Goal: Task Accomplishment & Management: Use online tool/utility

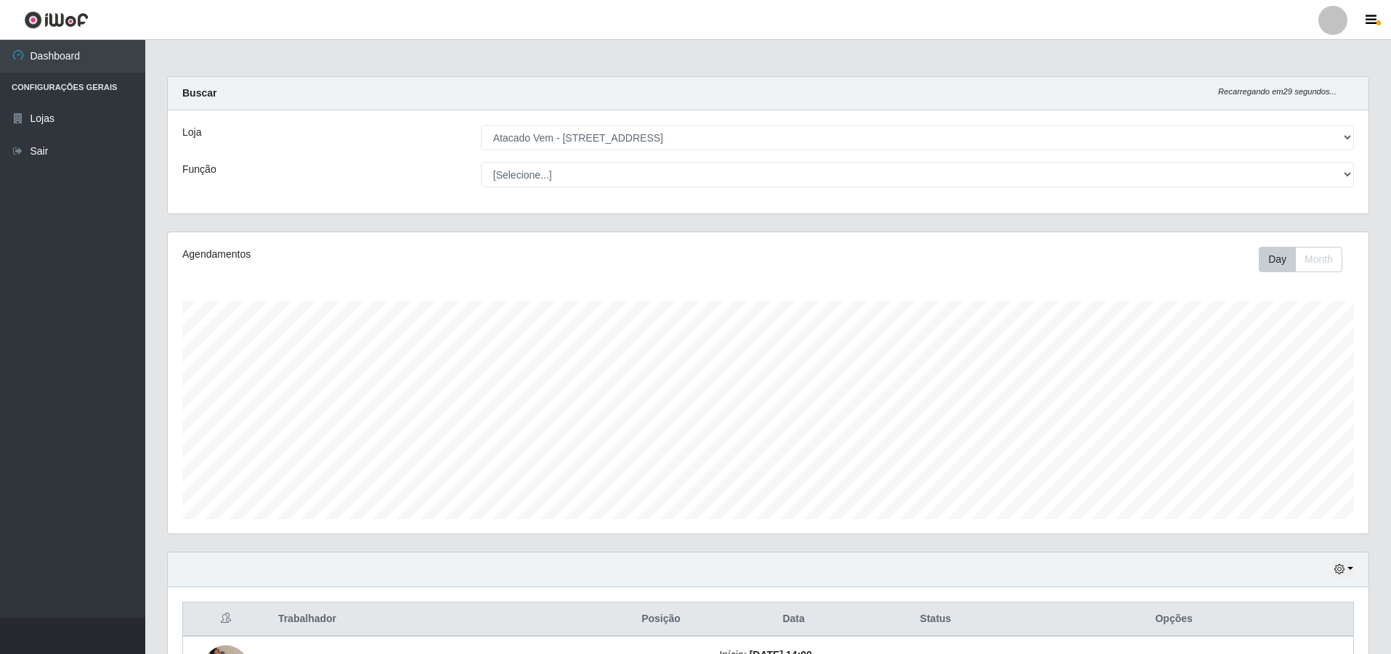
select select "461"
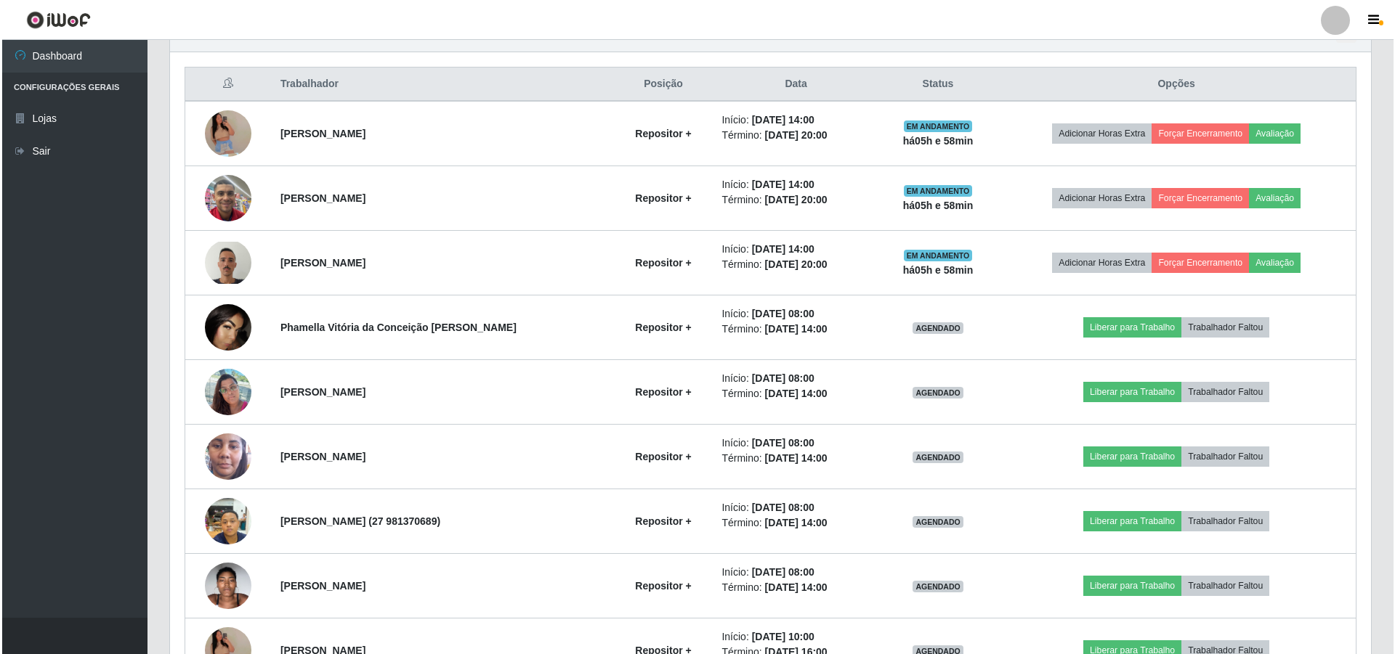
scroll to position [537, 0]
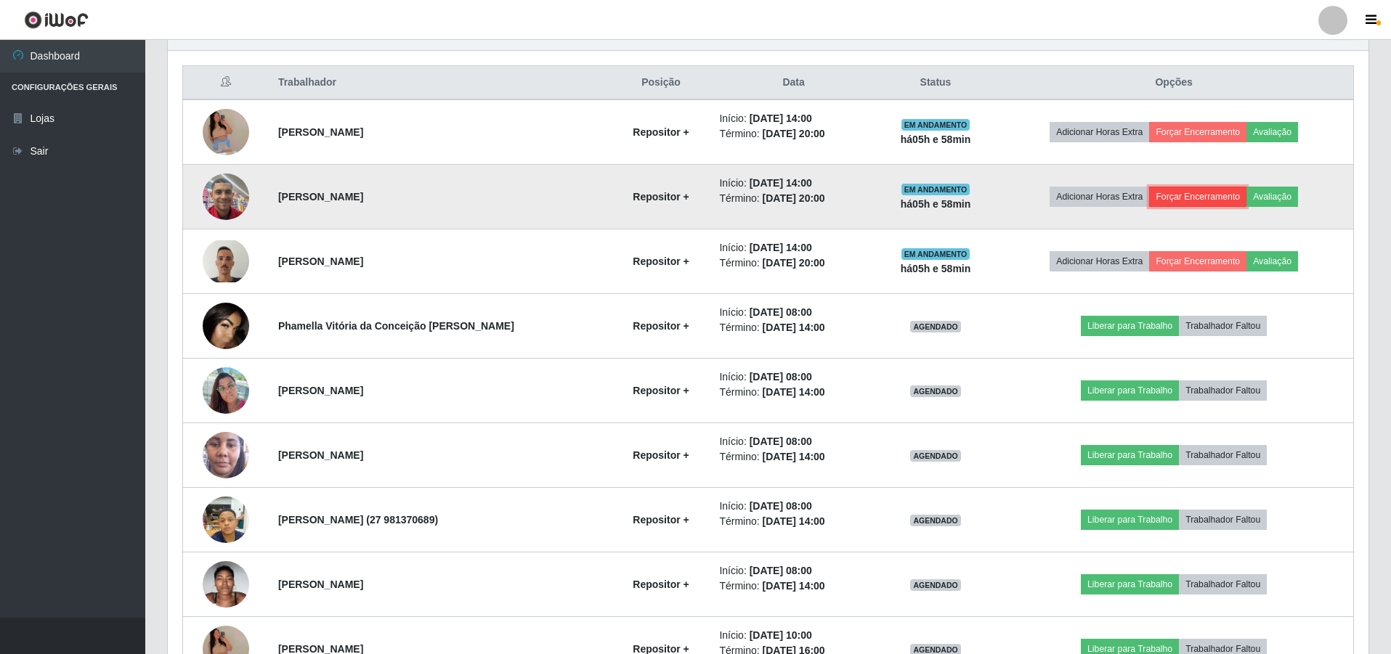
click at [1178, 189] on button "Forçar Encerramento" at bounding box center [1197, 197] width 97 height 20
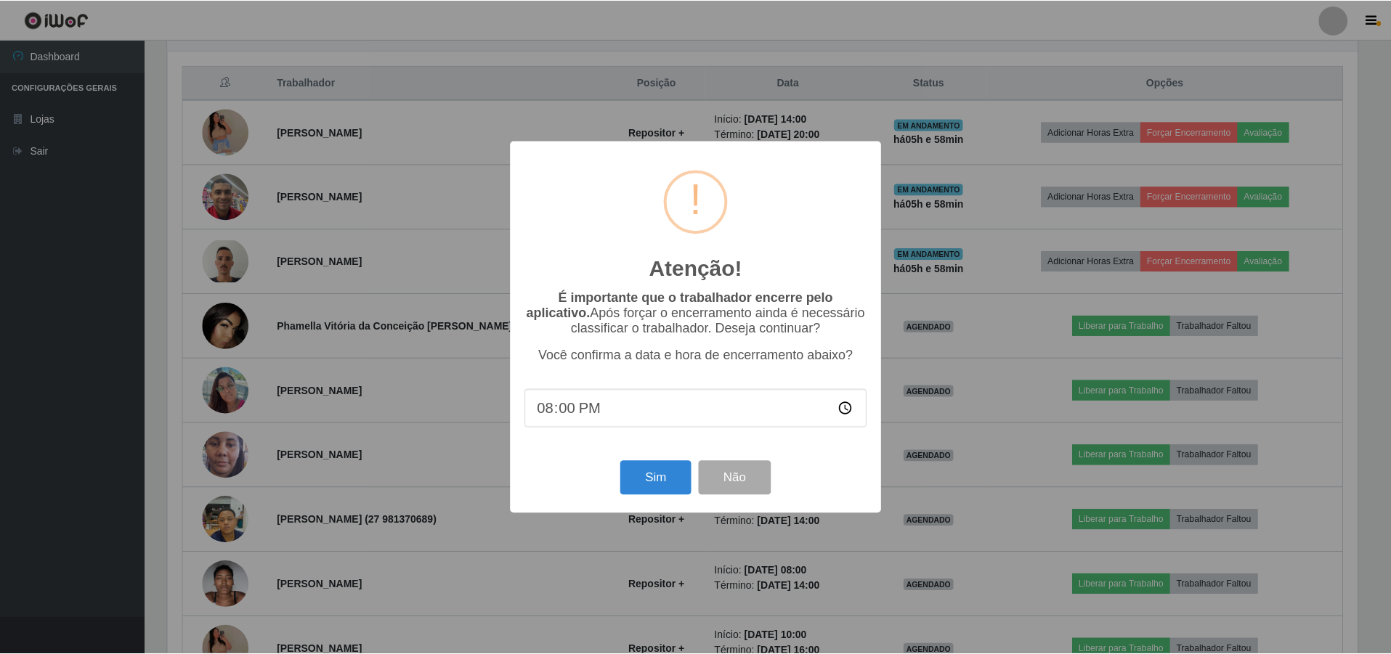
scroll to position [301, 1193]
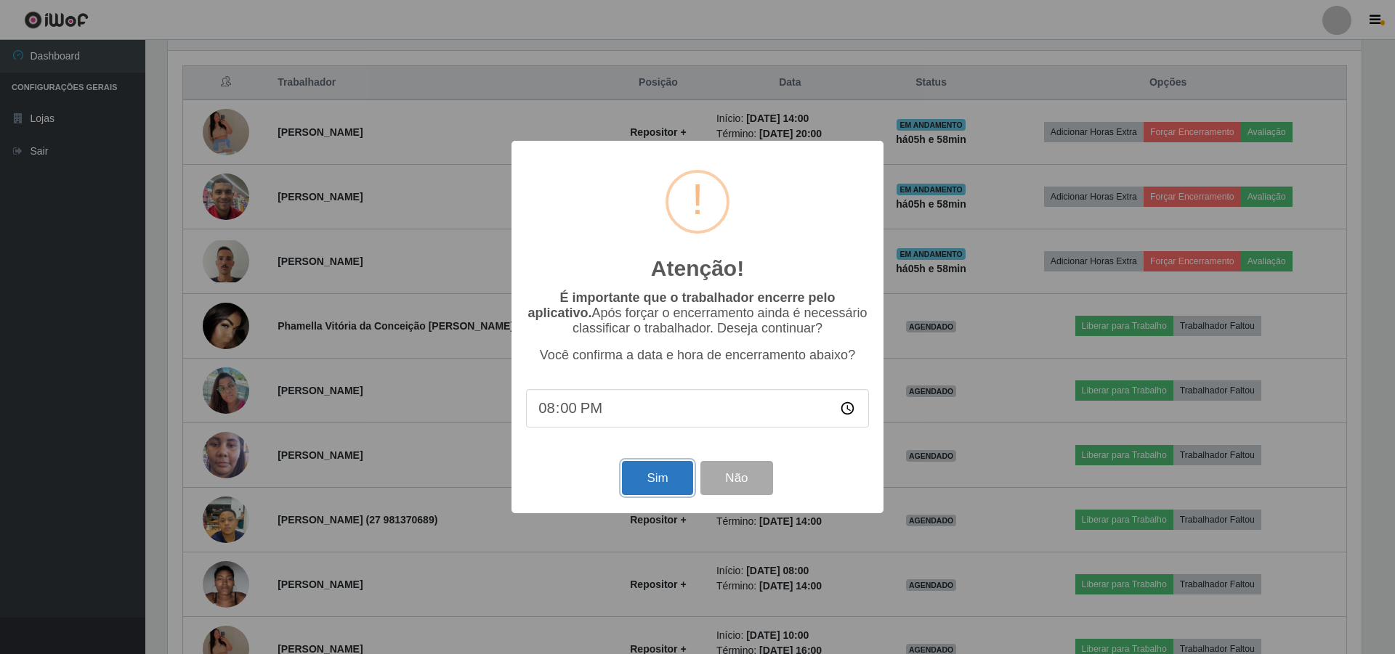
click at [656, 487] on button "Sim" at bounding box center [657, 478] width 70 height 34
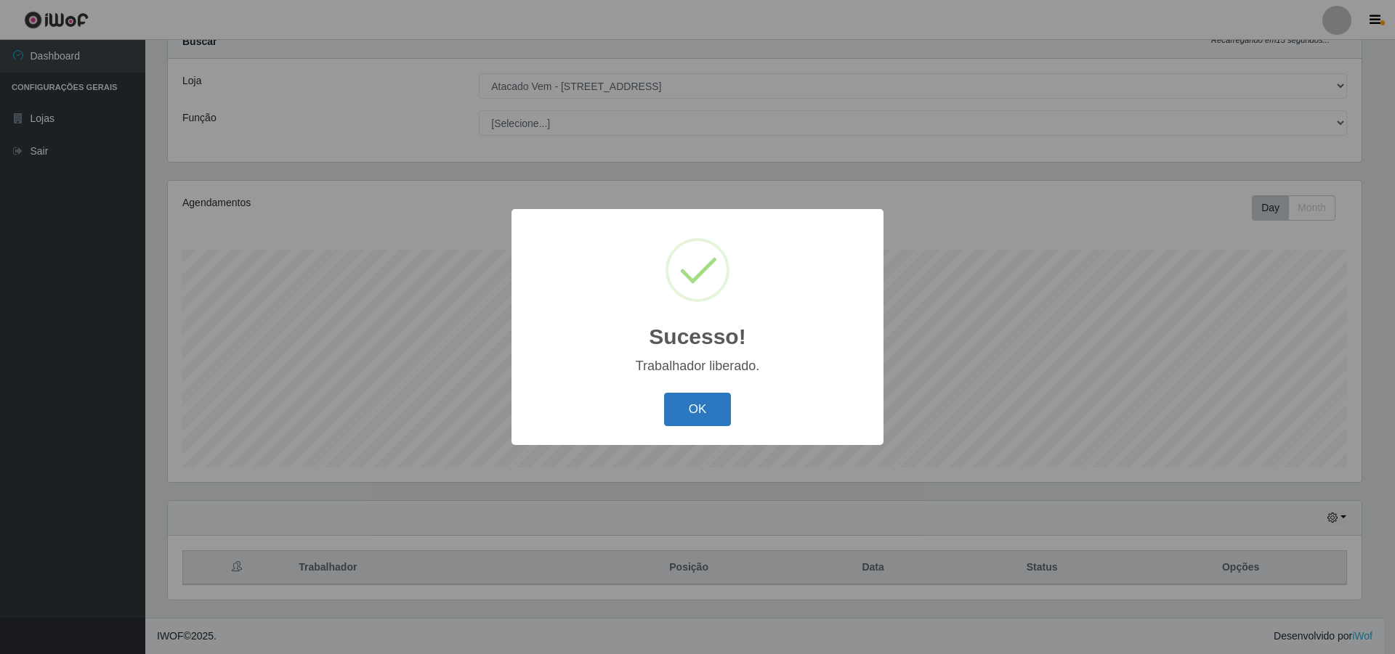
click at [690, 401] on button "OK" at bounding box center [698, 410] width 68 height 34
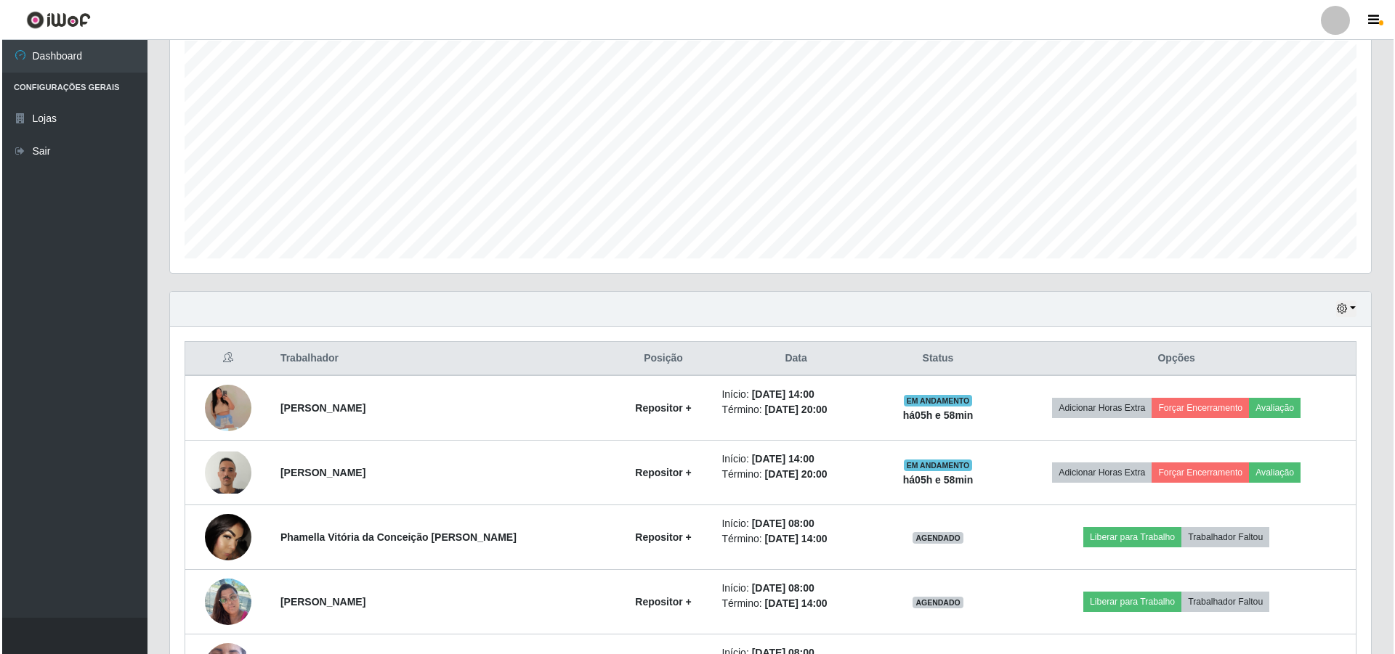
scroll to position [269, 0]
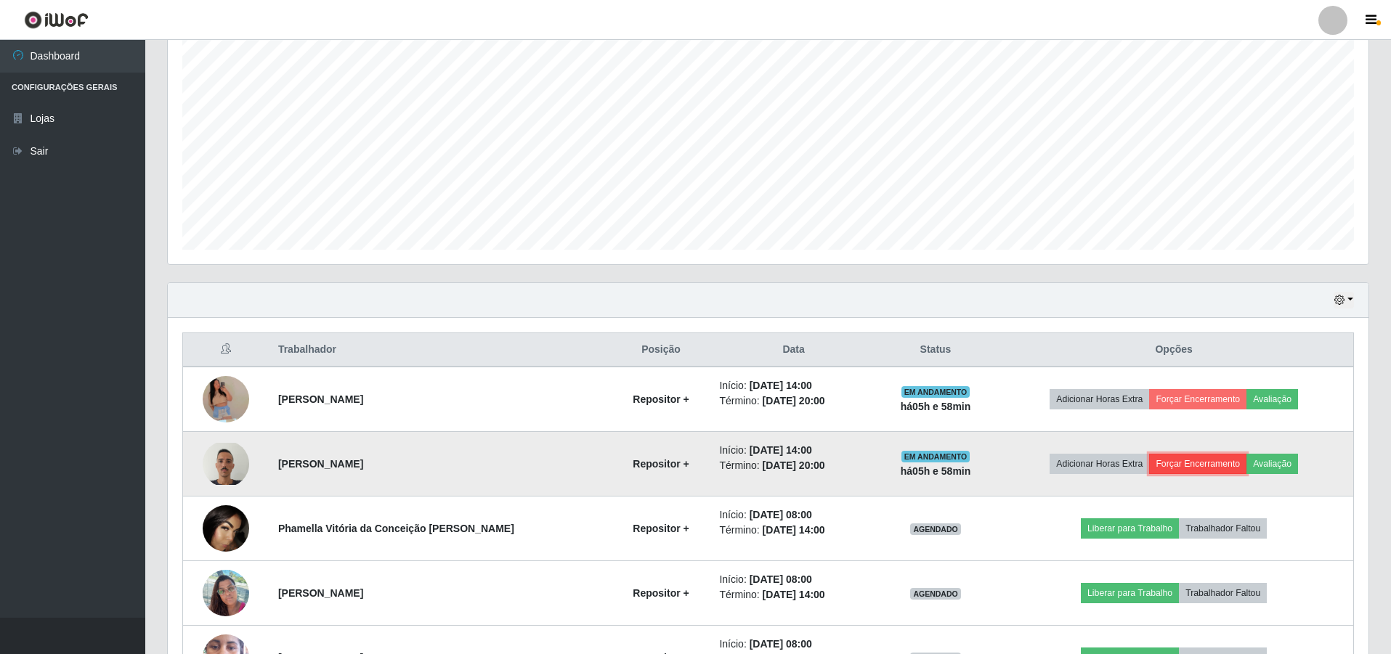
click at [1191, 462] on button "Forçar Encerramento" at bounding box center [1197, 464] width 97 height 20
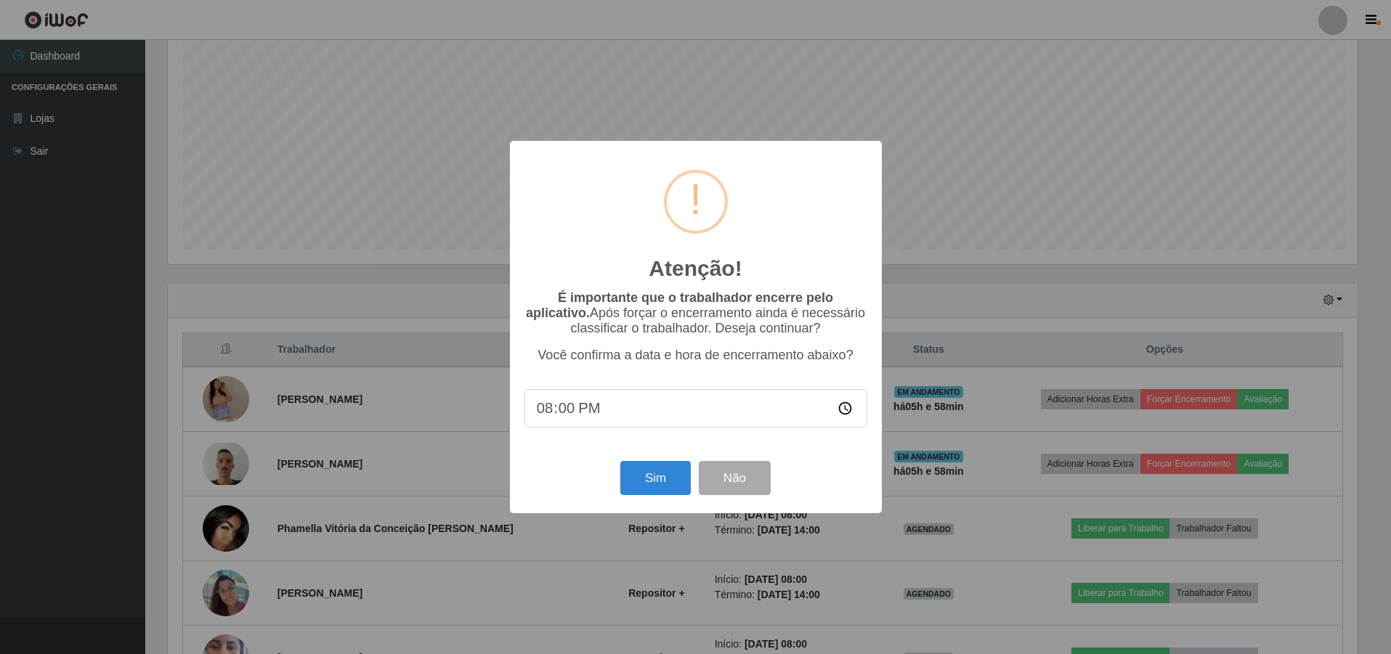
scroll to position [301, 1193]
click at [647, 489] on button "Sim" at bounding box center [657, 478] width 70 height 34
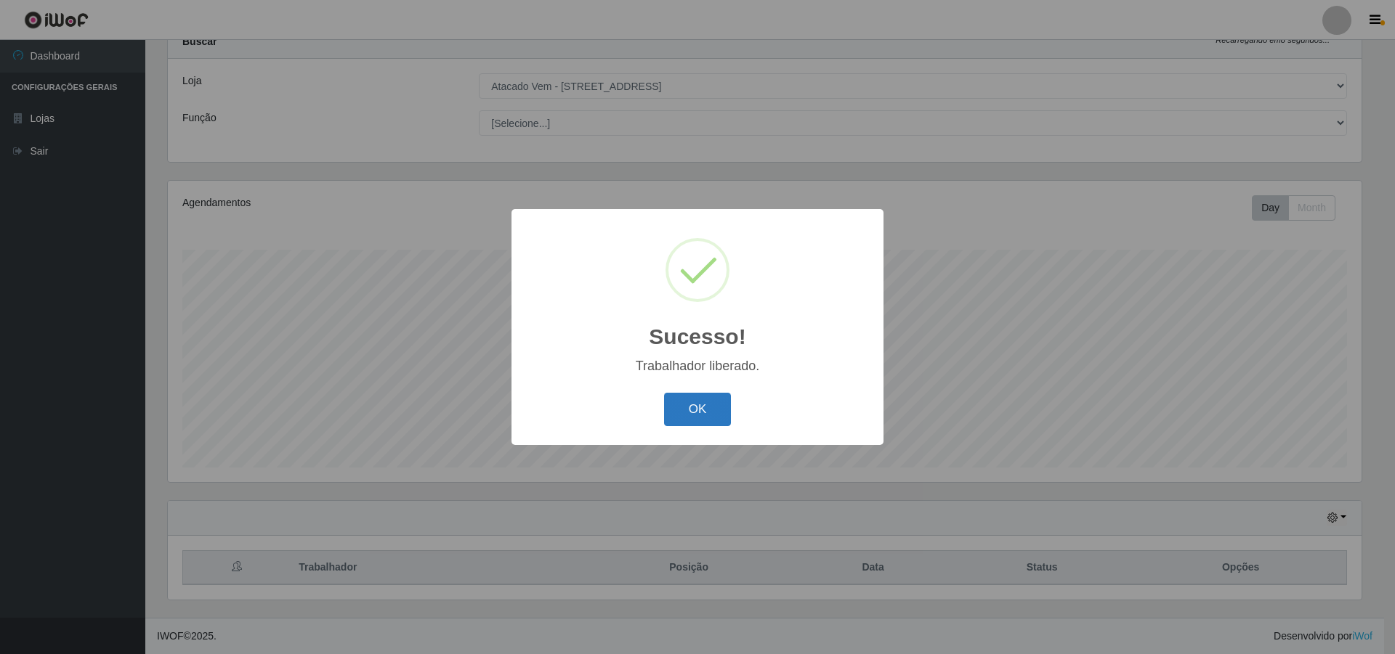
click at [716, 408] on button "OK" at bounding box center [698, 410] width 68 height 34
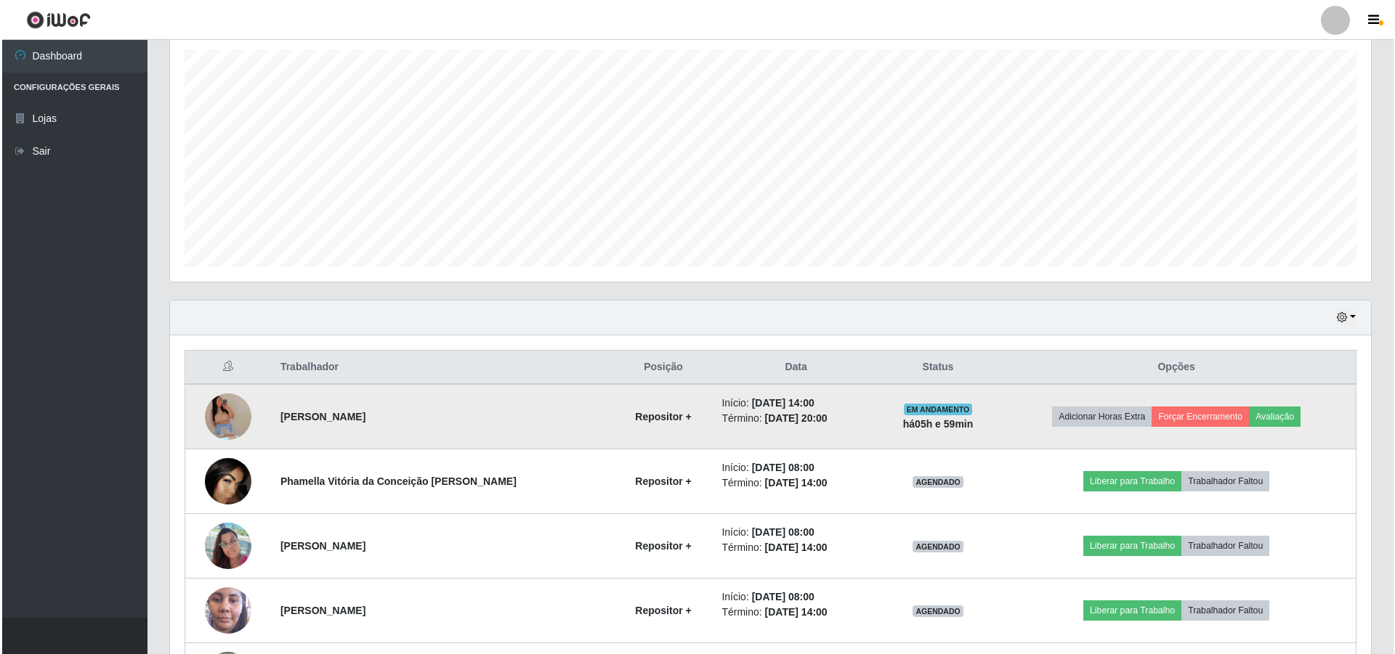
scroll to position [269, 0]
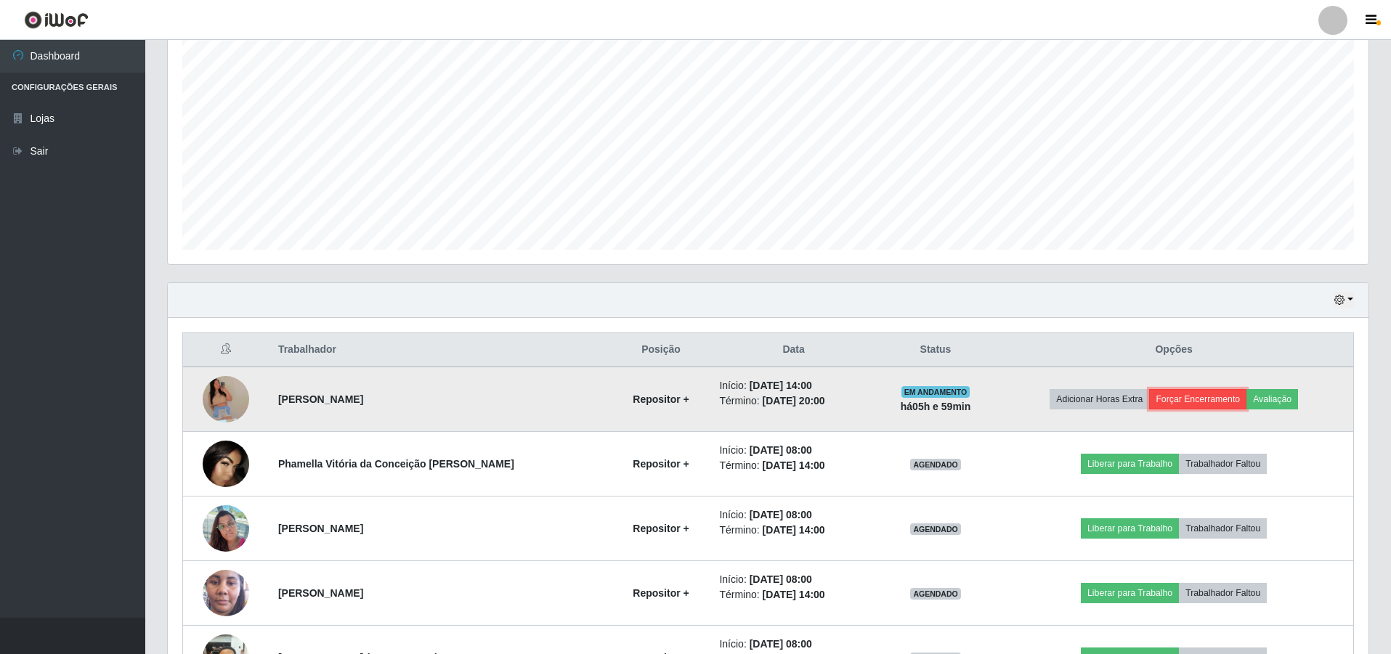
click at [1207, 394] on button "Forçar Encerramento" at bounding box center [1197, 399] width 97 height 20
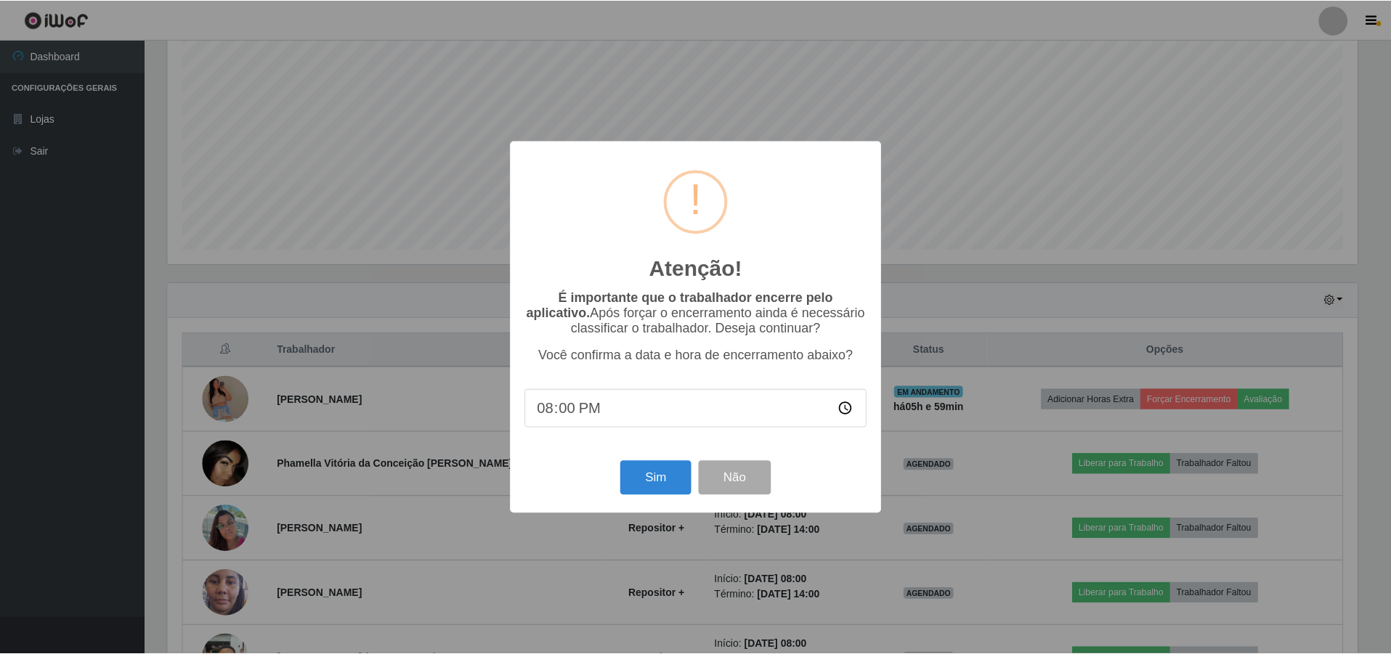
scroll to position [301, 1193]
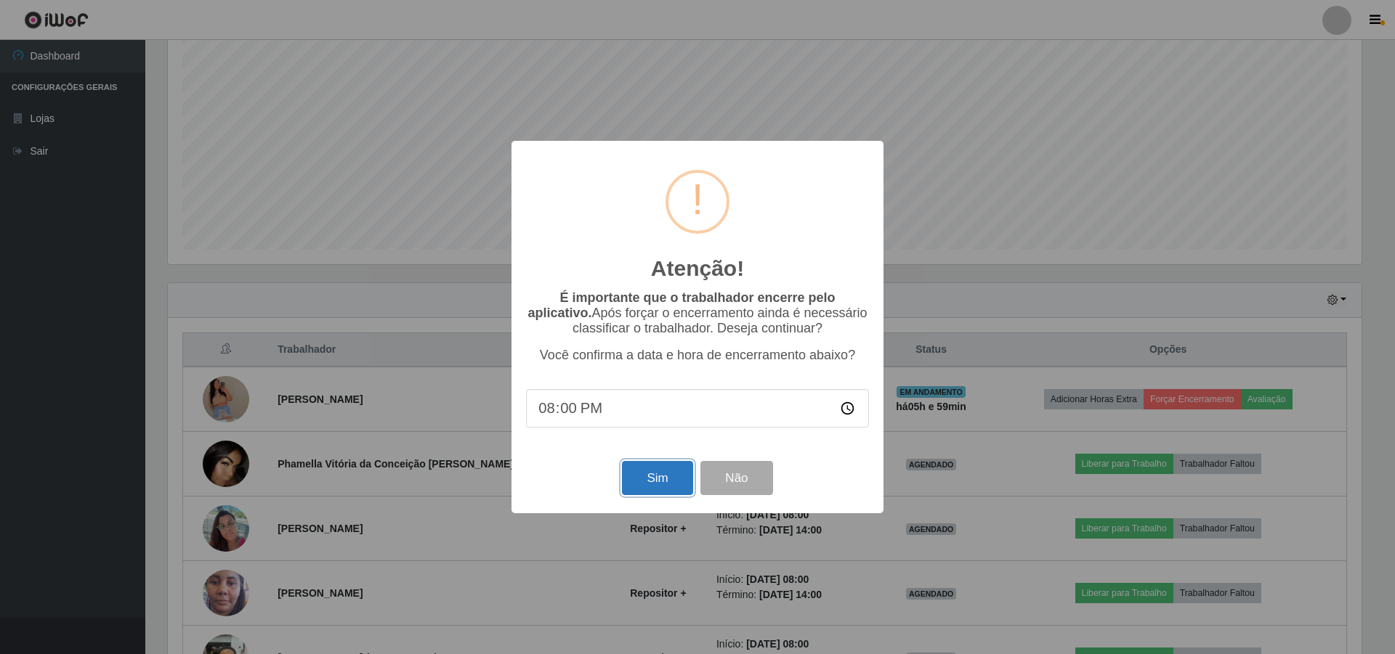
click at [632, 482] on button "Sim" at bounding box center [657, 478] width 70 height 34
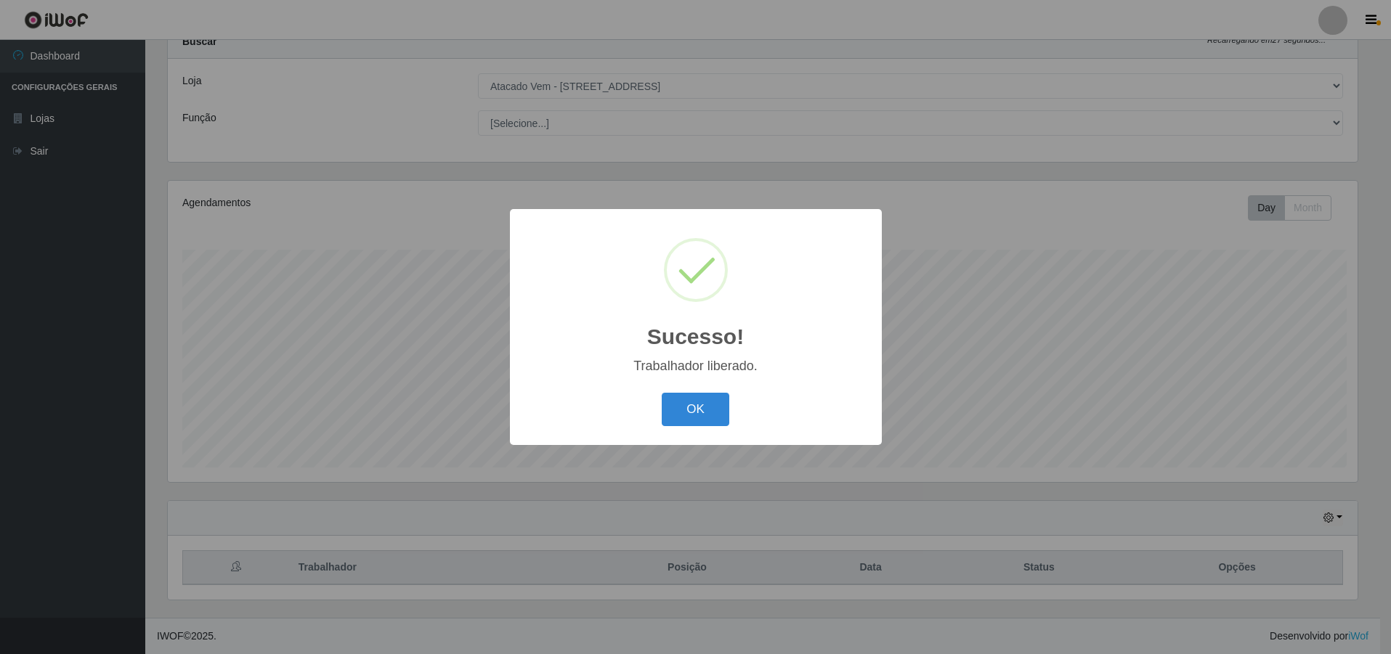
scroll to position [0, 0]
click at [721, 401] on button "OK" at bounding box center [698, 410] width 68 height 34
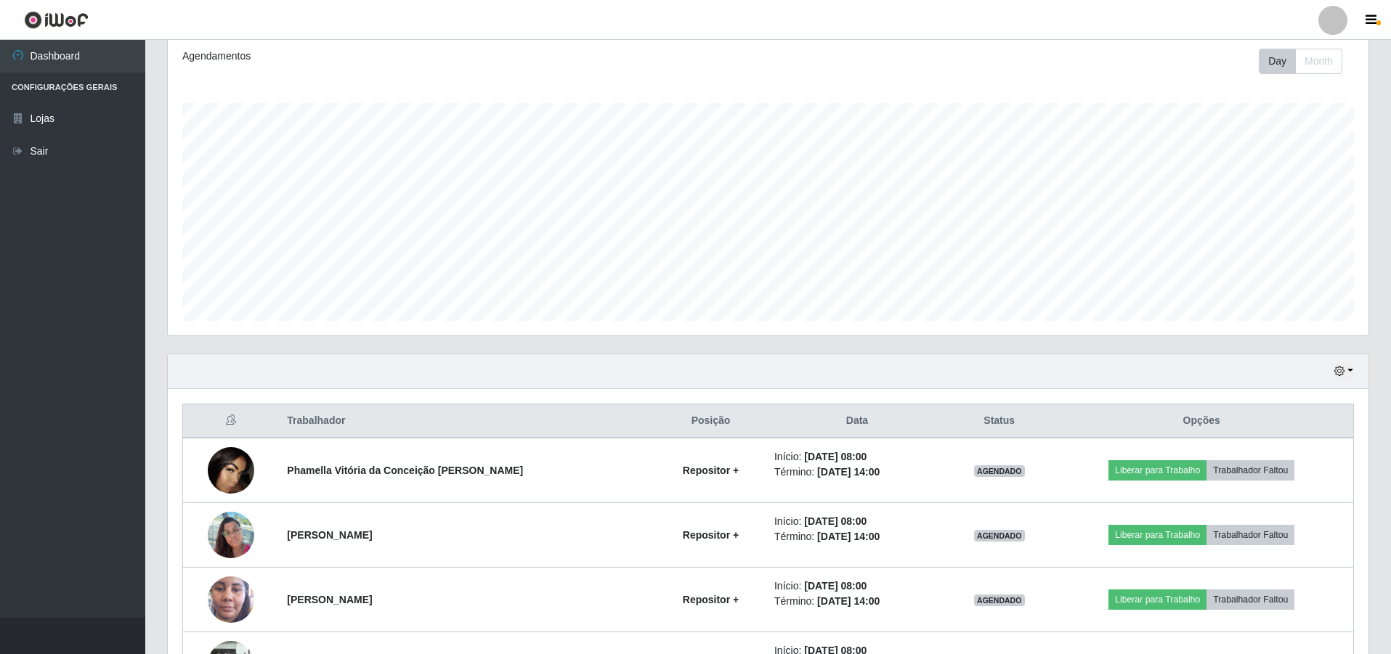
scroll to position [198, 0]
click at [1344, 378] on button "button" at bounding box center [1344, 372] width 20 height 17
click at [1284, 458] on button "3 dias" at bounding box center [1296, 459] width 115 height 31
click at [1342, 373] on icon "button" at bounding box center [1339, 372] width 10 height 10
click at [1292, 430] on button "1 dia" at bounding box center [1296, 428] width 115 height 31
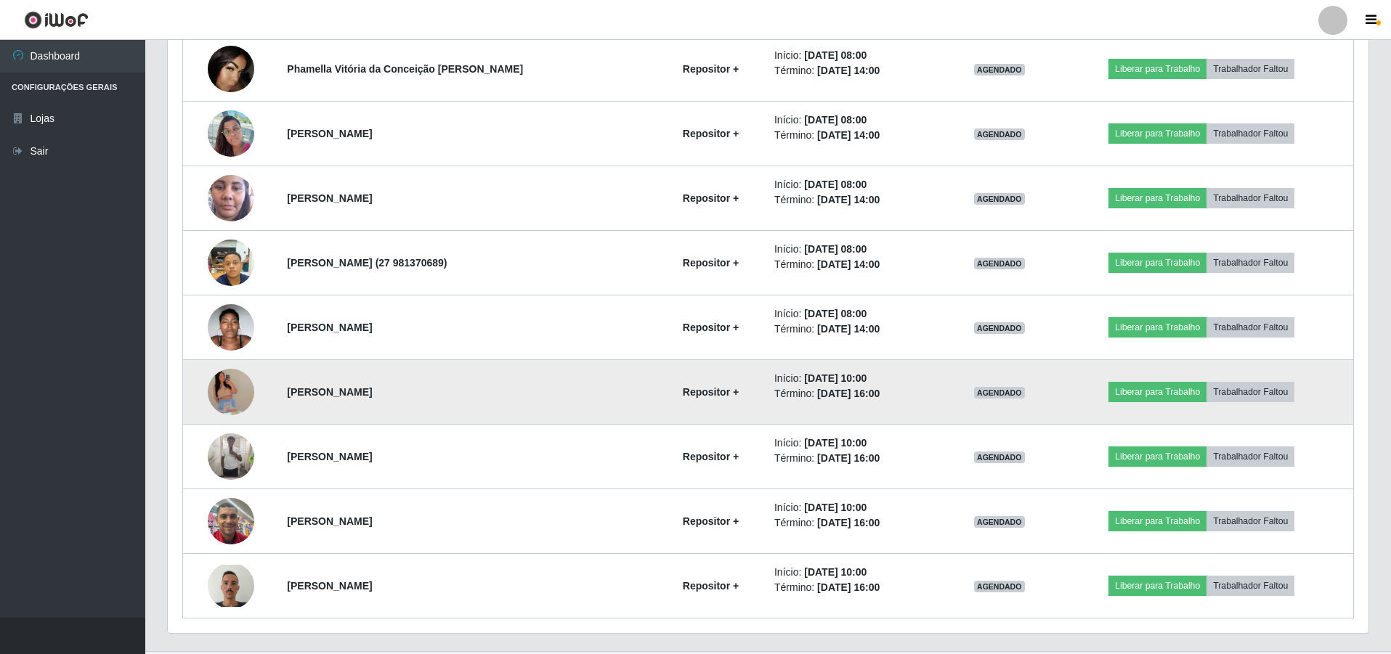
scroll to position [633, 0]
